Goal: Task Accomplishment & Management: Manage account settings

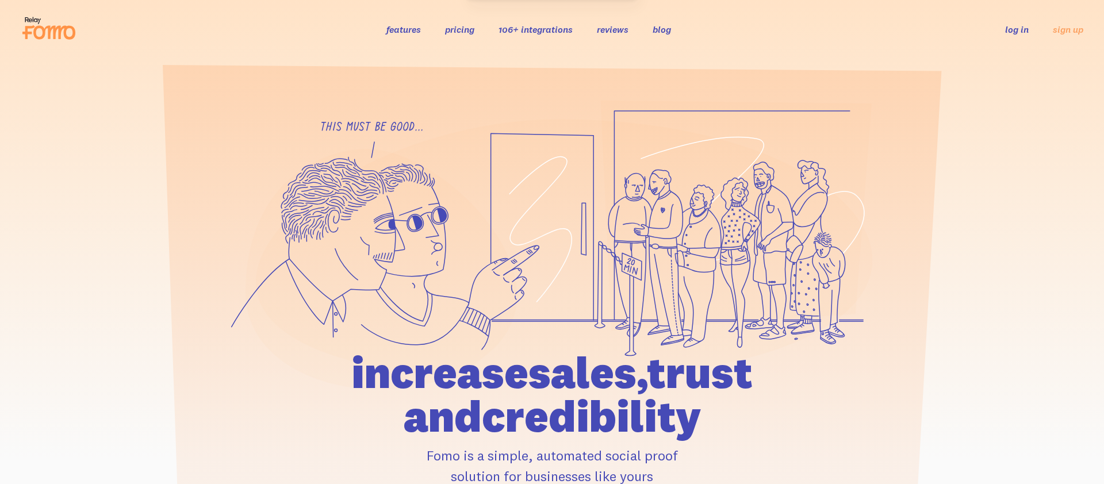
click at [1027, 29] on link "log in" at bounding box center [1017, 30] width 24 height 12
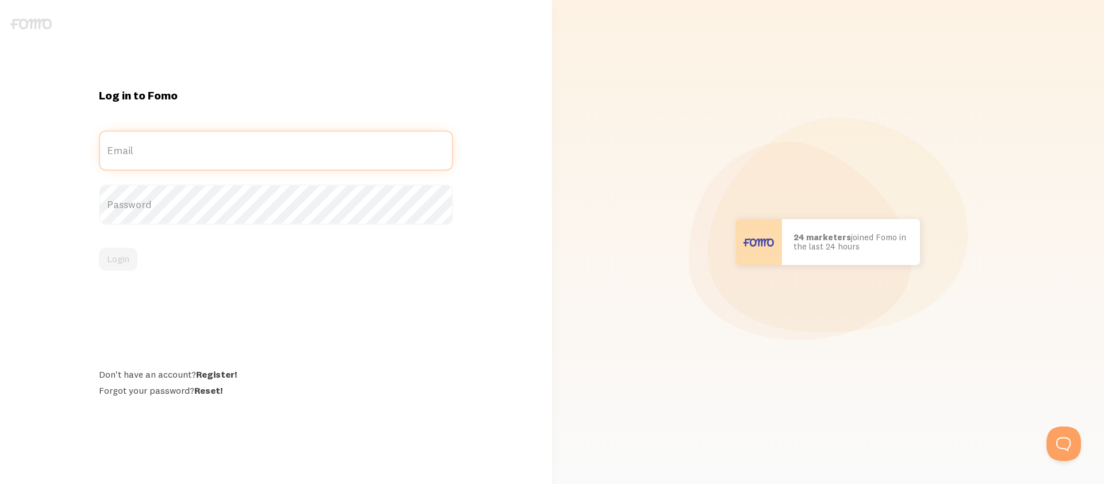
type input "j.van.heeswijk@xpendy.com"
click at [184, 258] on div "Login" at bounding box center [276, 259] width 354 height 23
click at [115, 266] on button "Login" at bounding box center [118, 259] width 39 height 23
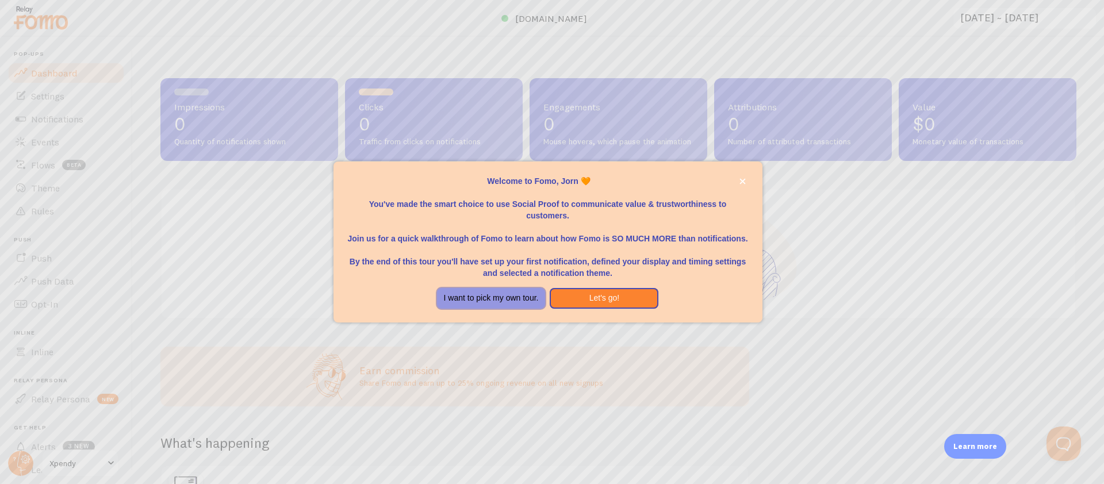
click at [502, 302] on button "I want to pick my own tour." at bounding box center [491, 298] width 109 height 21
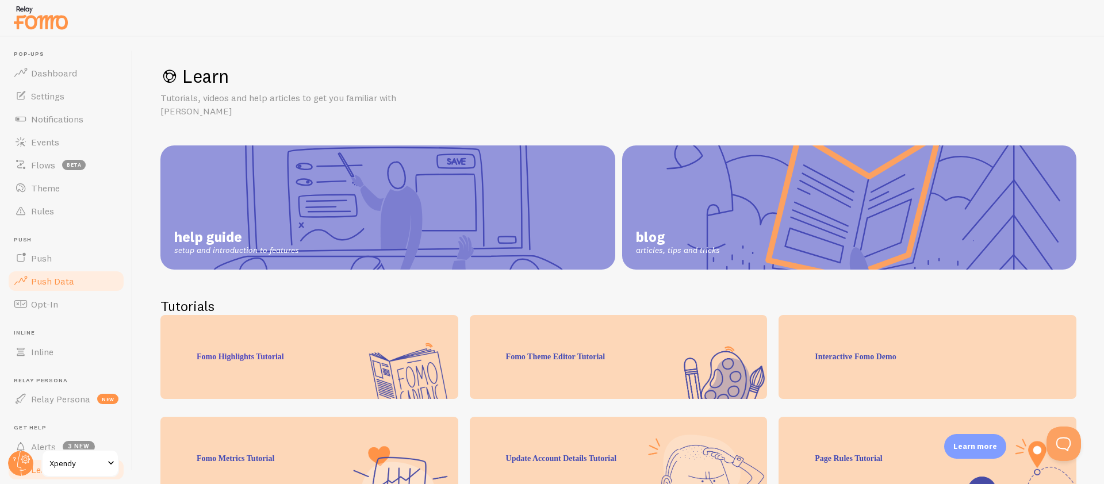
scroll to position [62, 0]
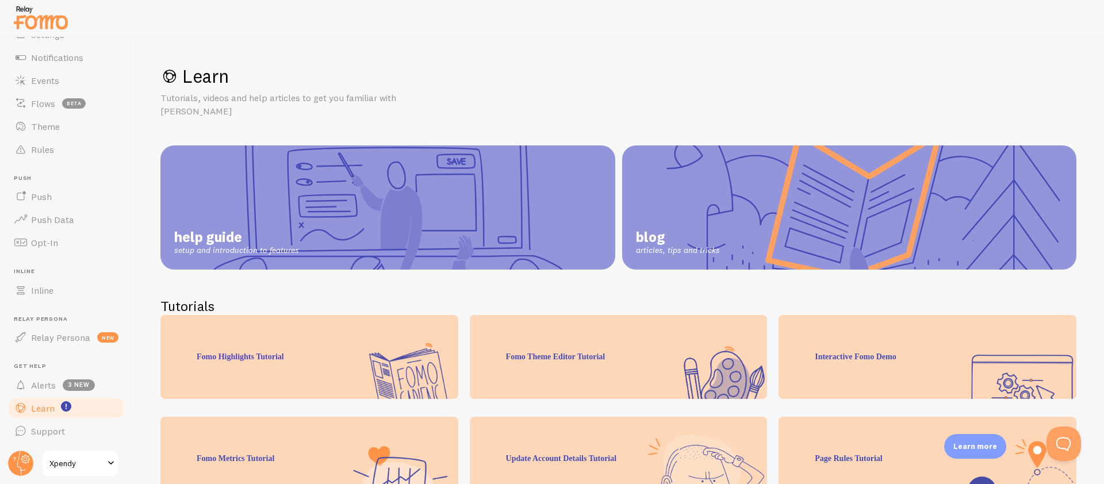
click at [83, 458] on span "Xpendy" at bounding box center [76, 464] width 55 height 14
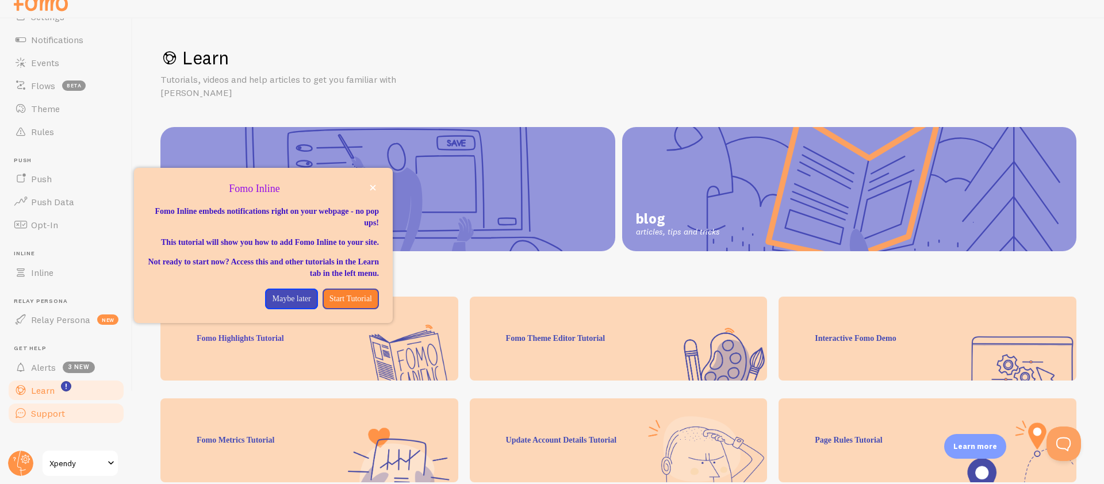
scroll to position [62, 0]
click at [112, 462] on span at bounding box center [111, 464] width 14 height 14
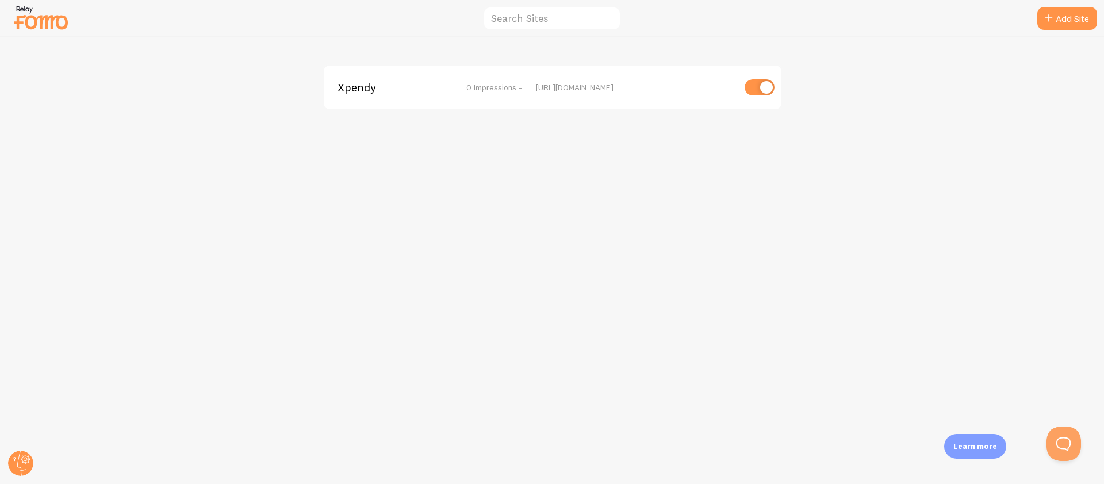
click at [69, 21] on div at bounding box center [552, 18] width 1104 height 37
click at [56, 24] on img at bounding box center [41, 17] width 58 height 29
click at [29, 19] on img at bounding box center [41, 17] width 58 height 29
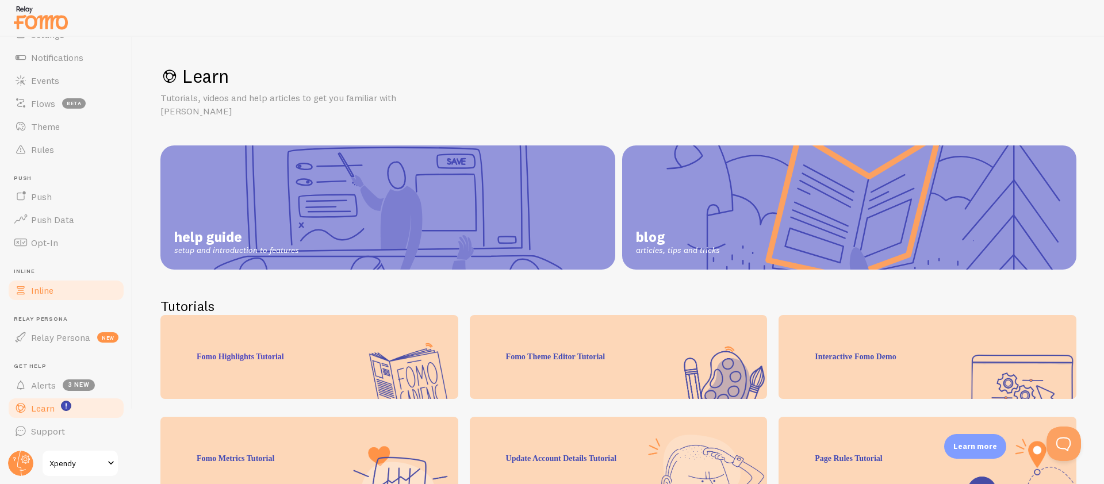
scroll to position [18, 0]
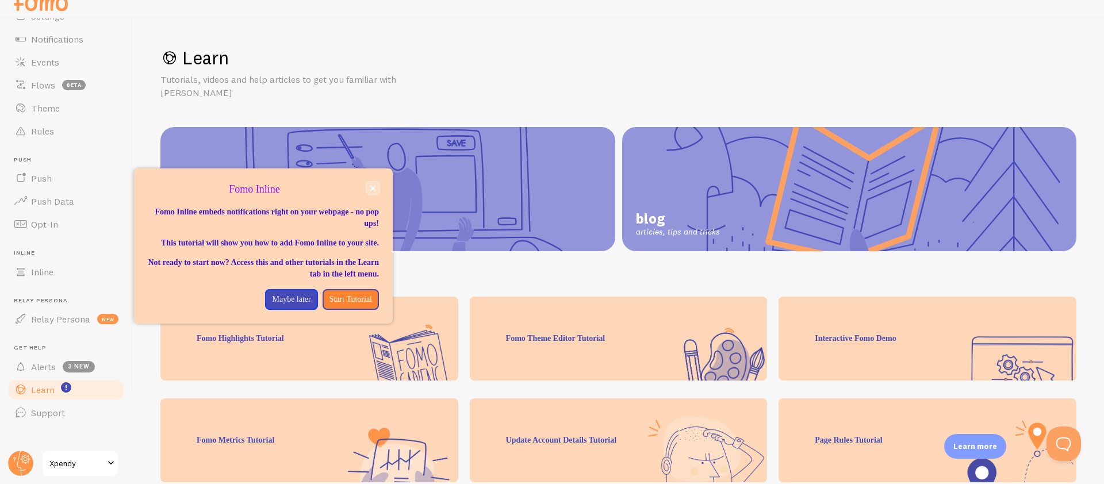
click at [371, 188] on icon "close," at bounding box center [373, 188] width 6 height 6
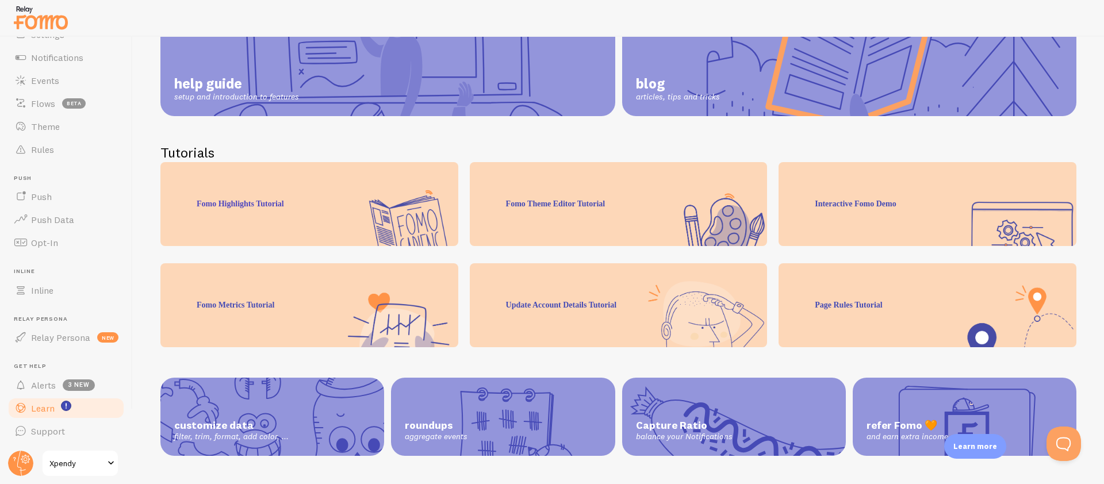
scroll to position [0, 0]
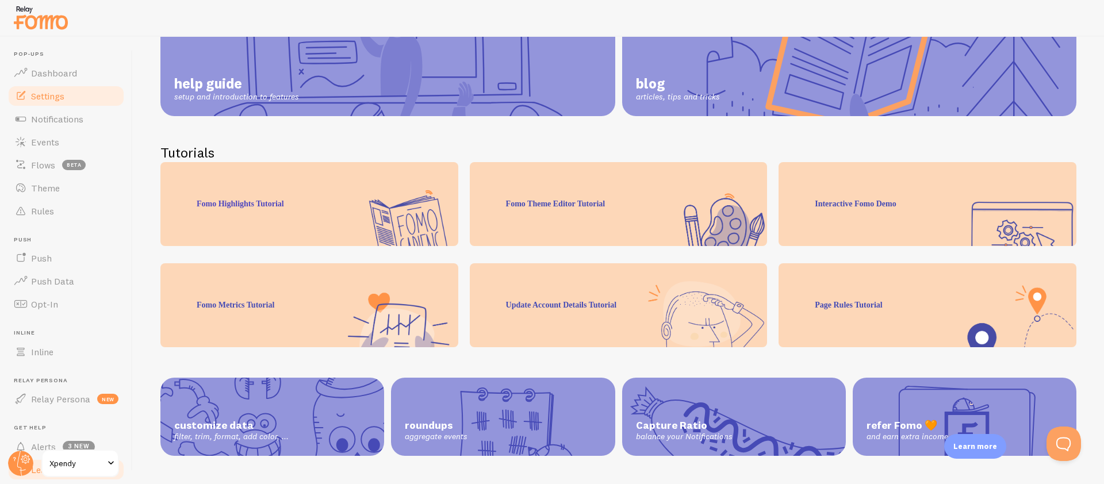
click at [44, 93] on span "Settings" at bounding box center [47, 96] width 33 height 12
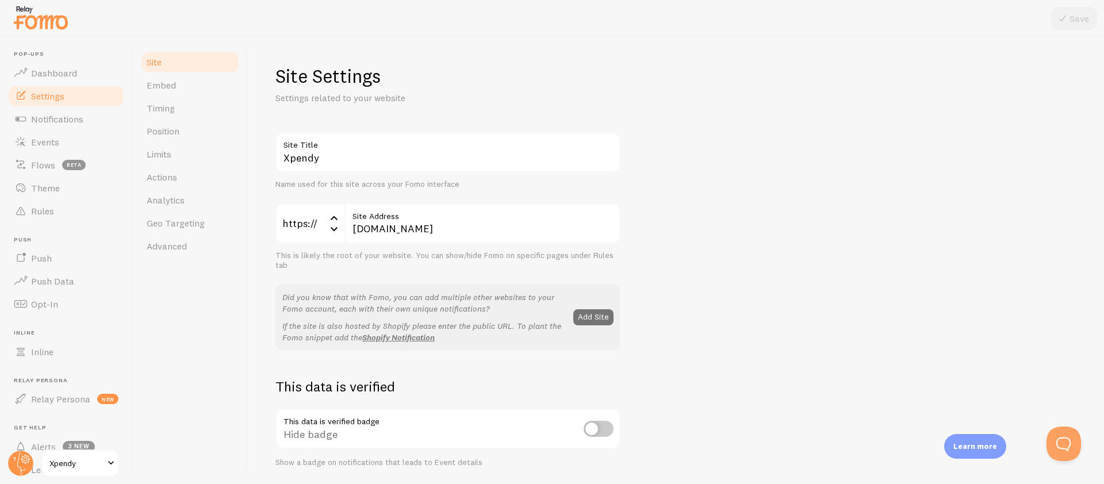
click at [39, 12] on img at bounding box center [41, 17] width 58 height 29
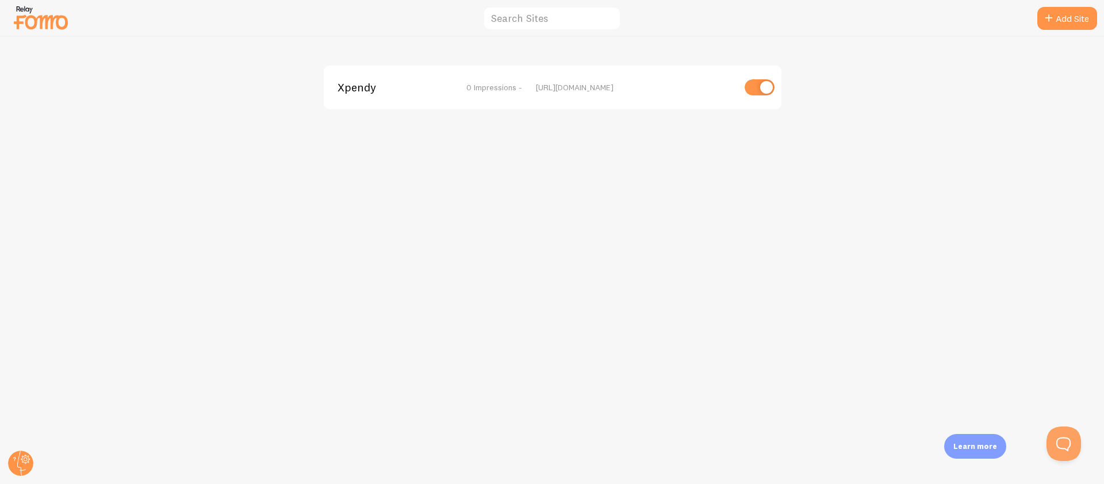
click at [54, 10] on img at bounding box center [41, 17] width 58 height 29
click at [53, 10] on img at bounding box center [41, 17] width 58 height 29
